Goal: Task Accomplishment & Management: Use online tool/utility

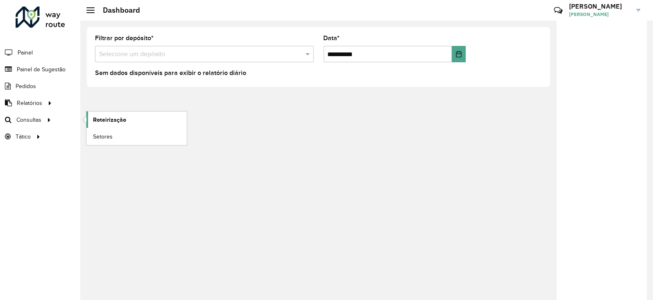
click at [111, 120] on span "Roteirização" at bounding box center [109, 120] width 33 height 9
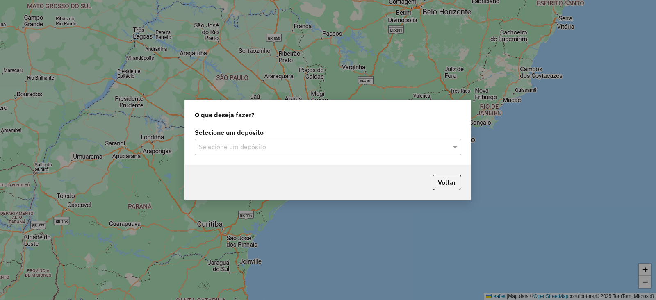
click at [225, 143] on input "text" at bounding box center [320, 147] width 242 height 10
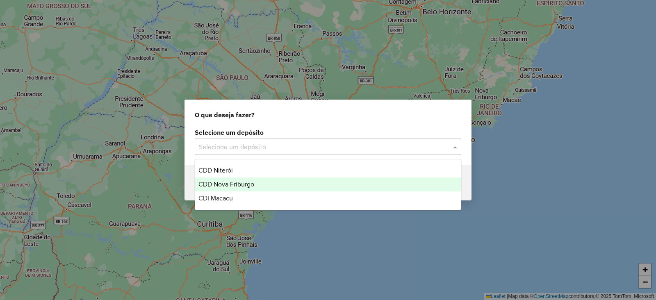
click at [232, 186] on span "CDD Nova Friburgo" at bounding box center [226, 184] width 56 height 7
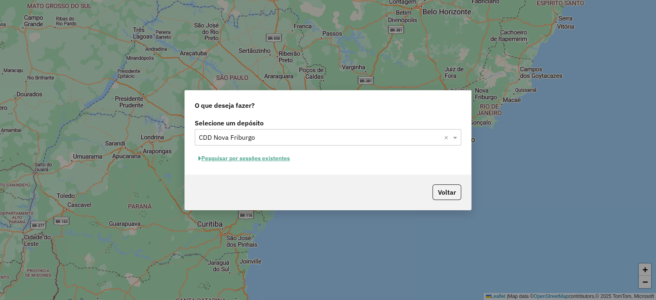
click at [242, 160] on button "Pesquisar por sessões existentes" at bounding box center [244, 158] width 99 height 13
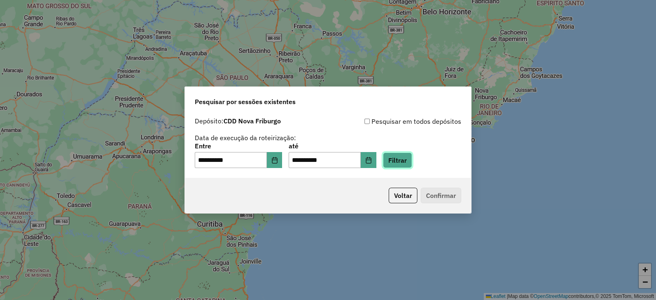
click at [412, 163] on button "Filtrar" at bounding box center [397, 160] width 29 height 16
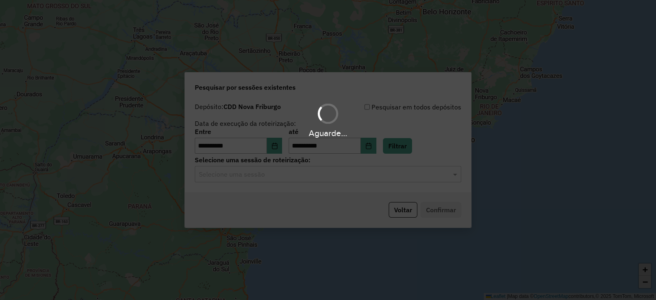
click at [280, 179] on div "Aguarde..." at bounding box center [328, 150] width 656 height 300
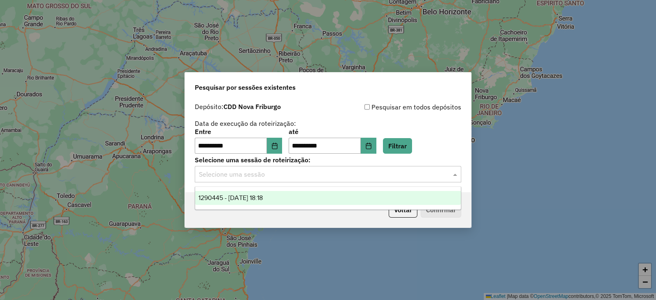
click at [271, 173] on input "text" at bounding box center [320, 175] width 242 height 10
click at [260, 200] on span "1290445 - 08/10/2025 18:18" at bounding box center [230, 197] width 64 height 7
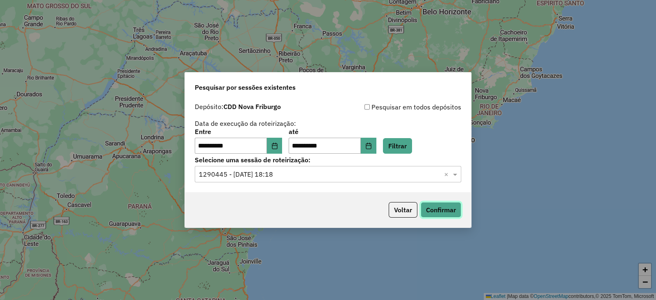
click at [438, 209] on button "Confirmar" at bounding box center [440, 210] width 41 height 16
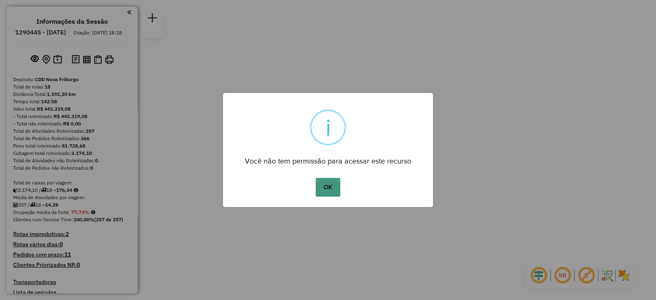
click at [322, 184] on button "OK" at bounding box center [327, 187] width 24 height 19
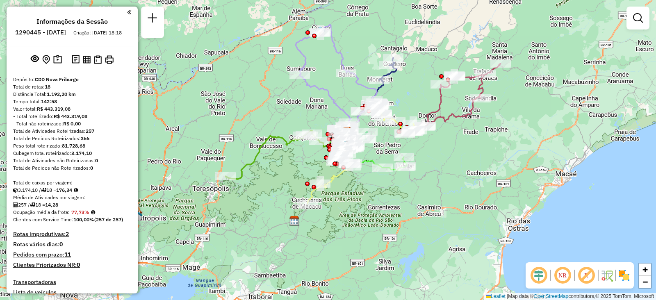
drag, startPoint x: 246, startPoint y: 210, endPoint x: 266, endPoint y: 191, distance: 27.8
click at [266, 191] on div "Janela de atendimento Grade de atendimento Capacidade Transportadoras Veículos …" at bounding box center [328, 150] width 656 height 300
